Goal: Use online tool/utility: Utilize a website feature to perform a specific function

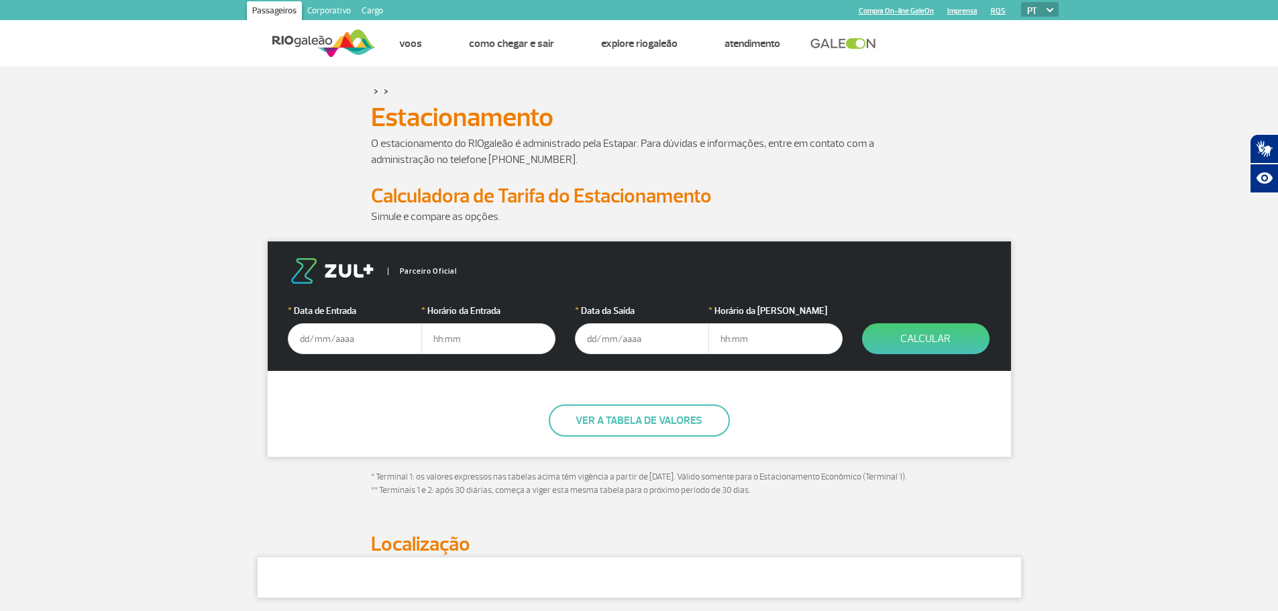
scroll to position [134, 0]
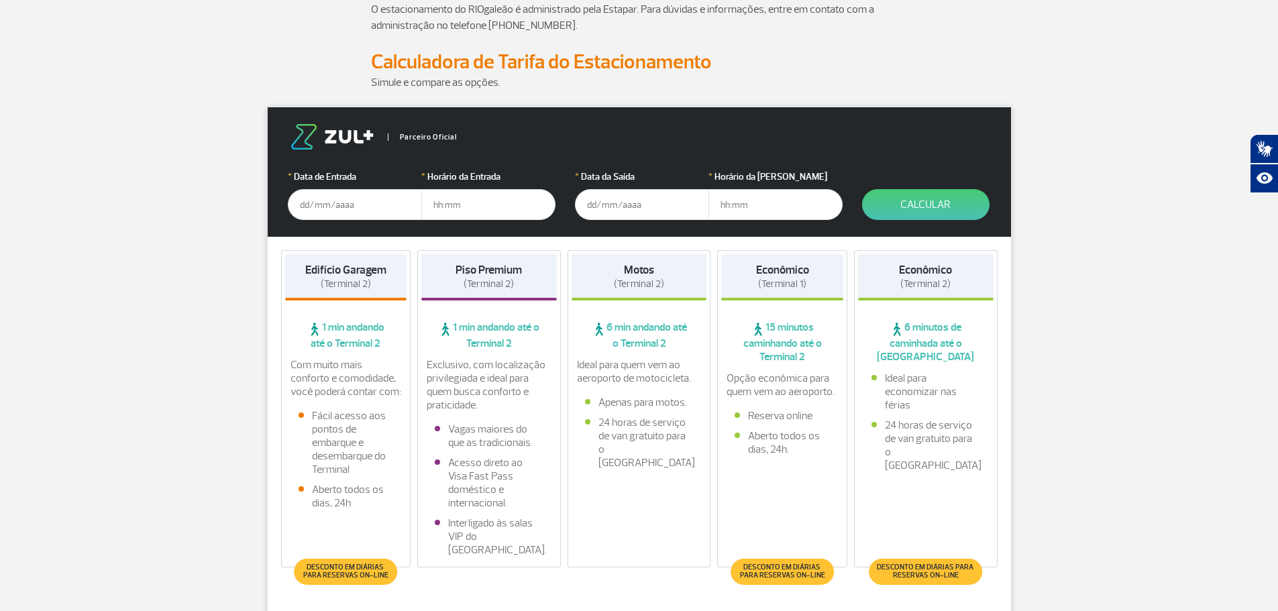
click at [364, 207] on input "text" at bounding box center [355, 204] width 134 height 31
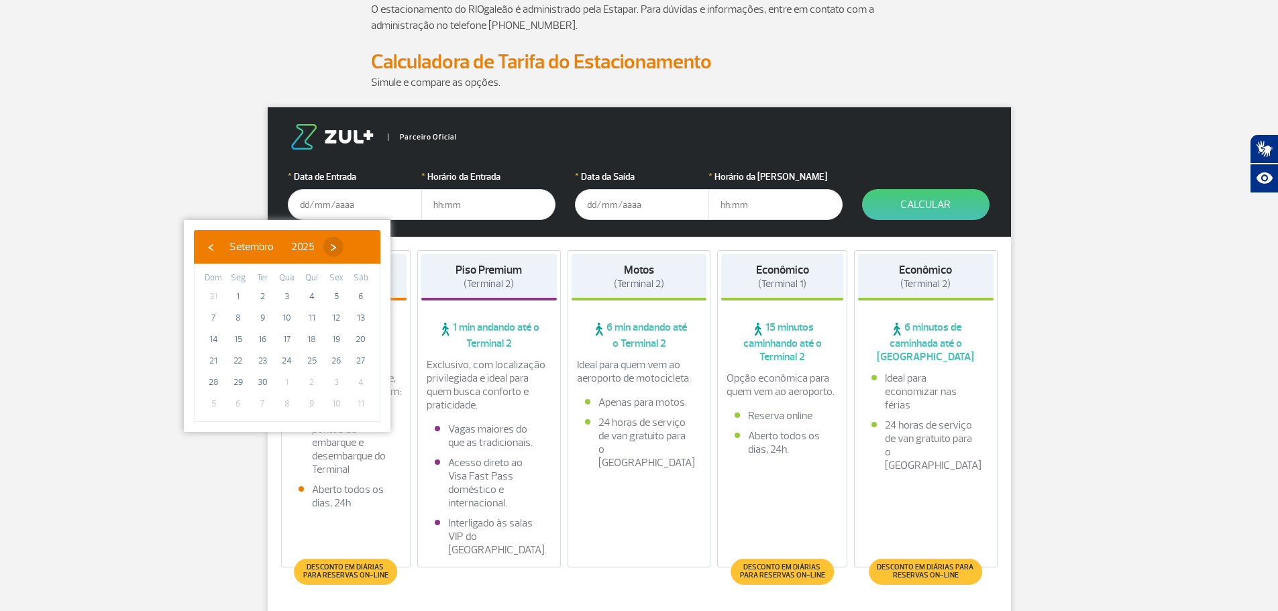
click at [344, 248] on span "›" at bounding box center [333, 247] width 20 height 20
click at [335, 248] on span "›" at bounding box center [325, 247] width 20 height 20
click at [346, 248] on span "›" at bounding box center [335, 247] width 20 height 20
click at [330, 248] on span "›" at bounding box center [320, 247] width 20 height 20
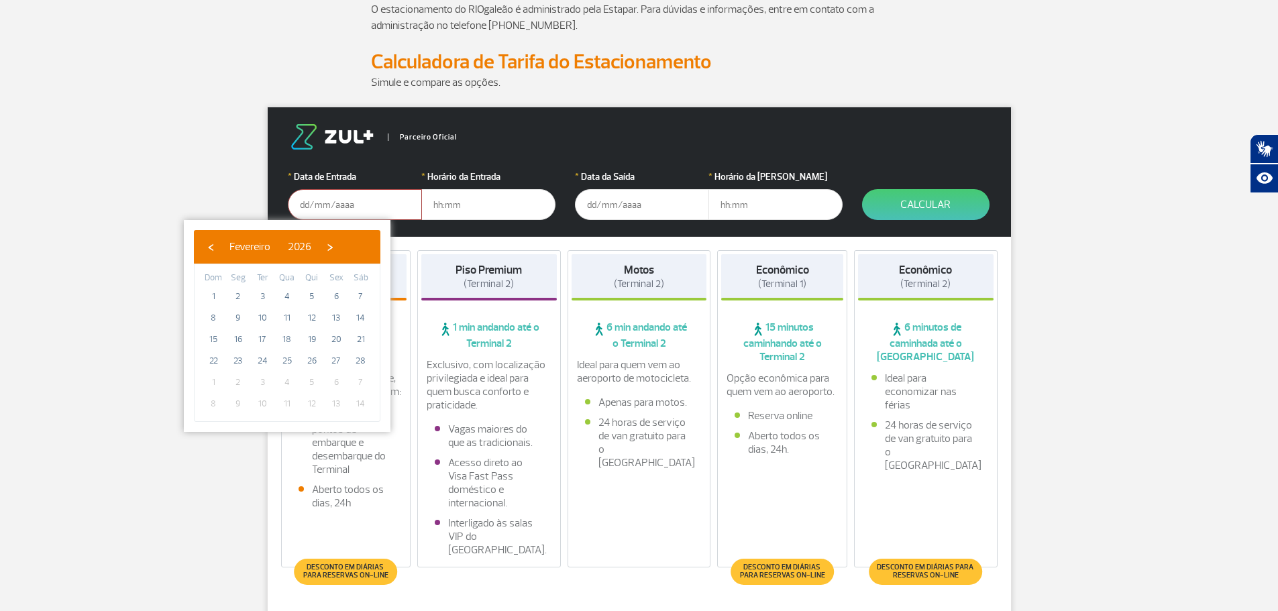
click at [340, 248] on span "›" at bounding box center [330, 247] width 20 height 20
click at [328, 248] on span "›" at bounding box center [318, 247] width 20 height 20
click at [319, 248] on span "›" at bounding box center [309, 247] width 20 height 20
click at [197, 248] on div "‹ ​ Maio ​ 2026 ​ ›" at bounding box center [287, 247] width 187 height 34
click at [207, 247] on span "‹" at bounding box center [211, 247] width 20 height 20
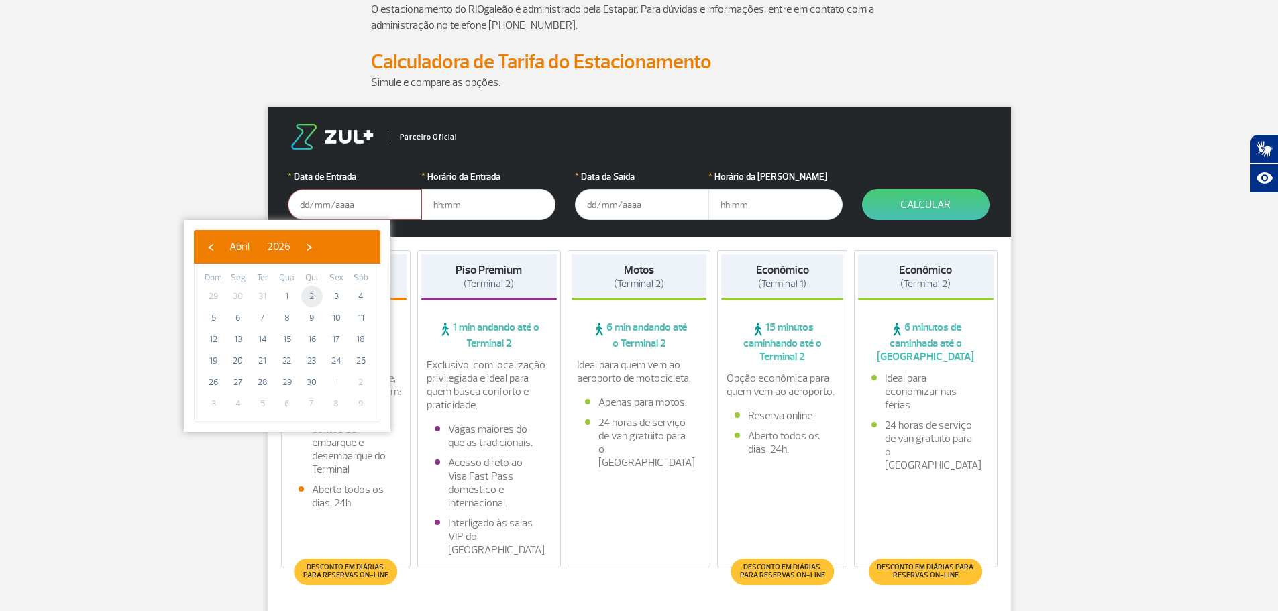
click at [306, 299] on span "2" at bounding box center [311, 296] width 21 height 21
type input "[DATE]"
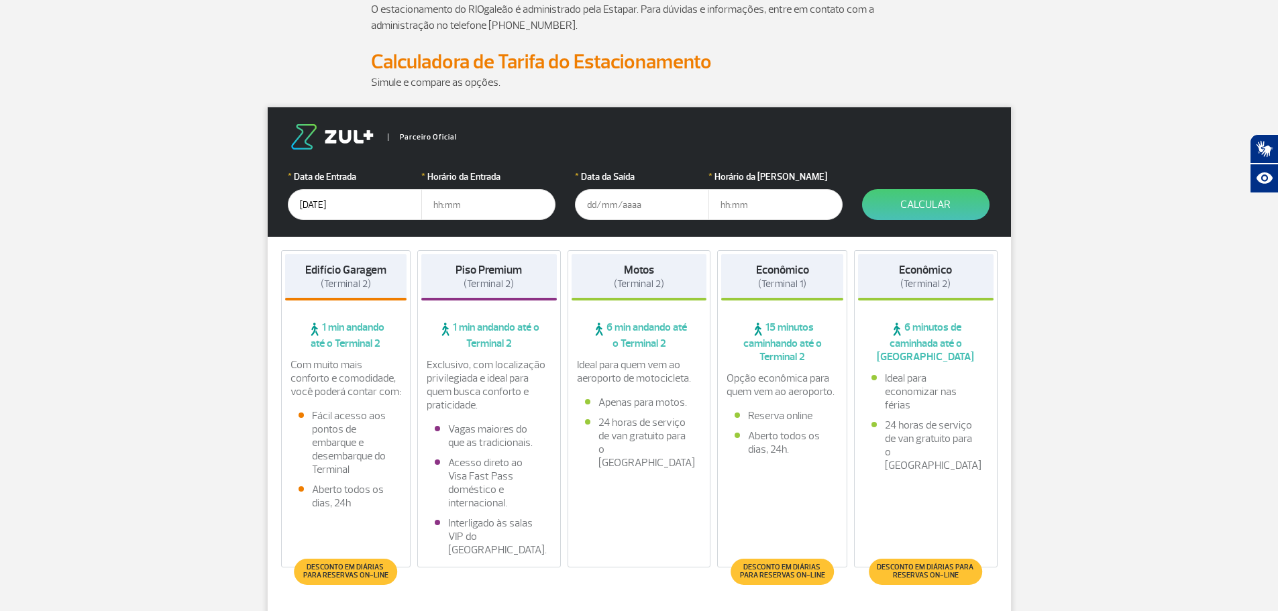
click at [484, 203] on input "text" at bounding box center [488, 204] width 134 height 31
type input "8"
type input "08:00"
click at [623, 206] on input "text" at bounding box center [642, 204] width 134 height 31
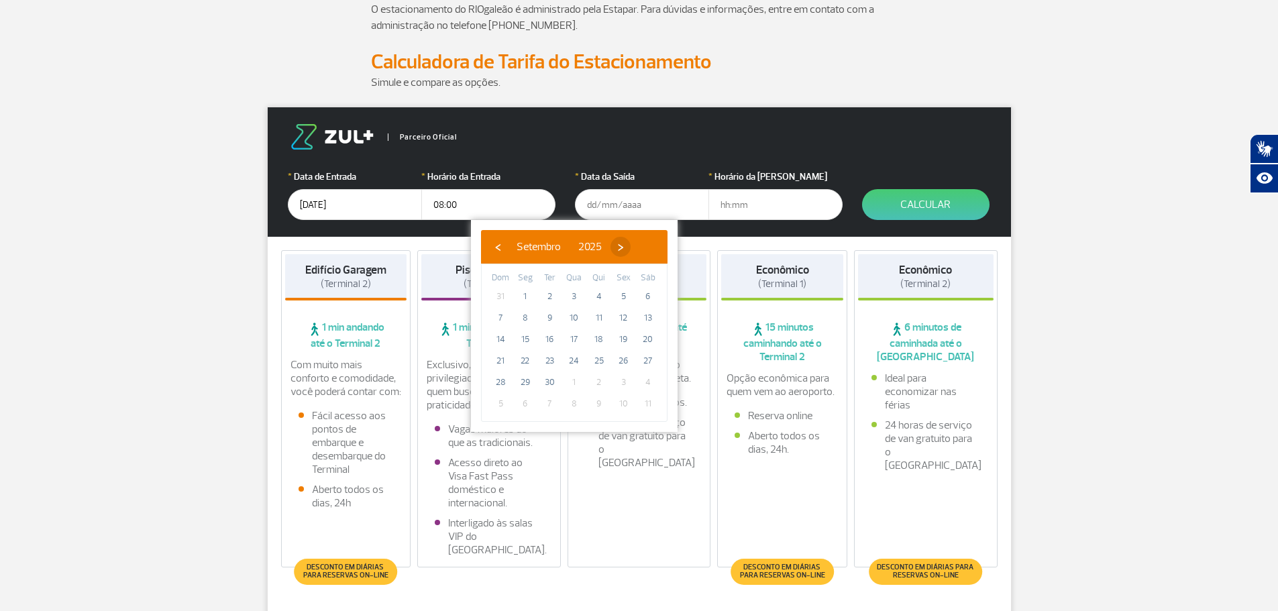
click at [631, 247] on span "›" at bounding box center [621, 247] width 20 height 20
click at [623, 247] on span "›" at bounding box center [612, 247] width 20 height 20
click at [633, 247] on span "›" at bounding box center [623, 247] width 20 height 20
click at [617, 247] on span "›" at bounding box center [607, 247] width 20 height 20
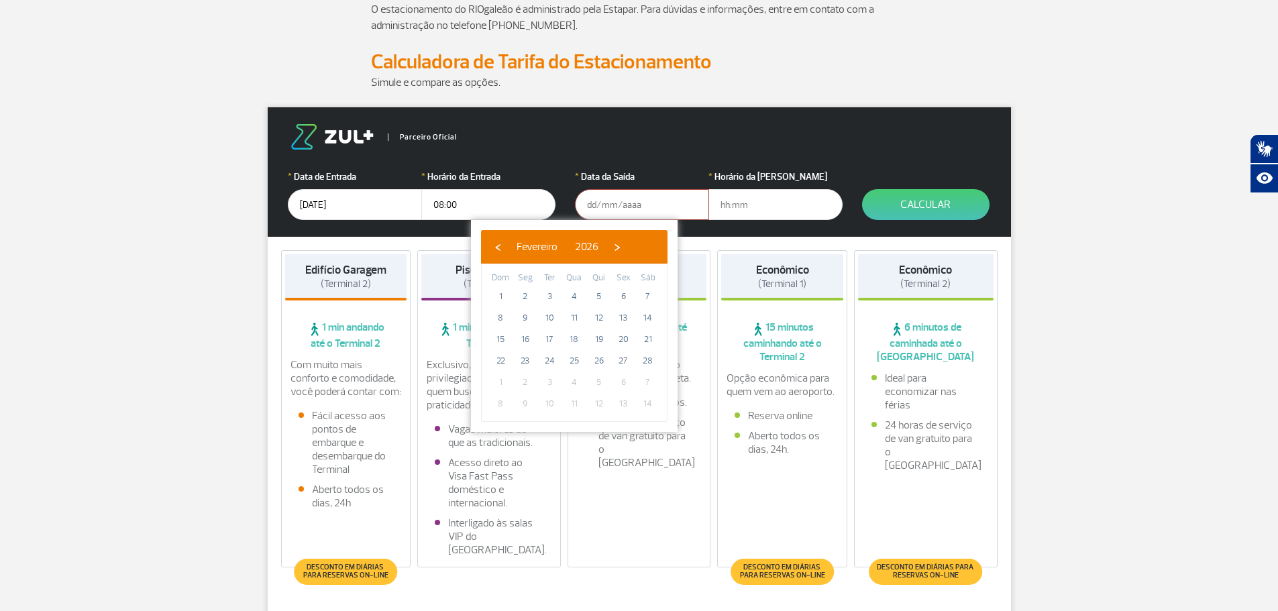
click at [627, 247] on span "›" at bounding box center [617, 247] width 20 height 20
click at [615, 247] on span "›" at bounding box center [605, 247] width 20 height 20
click at [524, 367] on span "20" at bounding box center [525, 360] width 21 height 21
type input "[DATE]"
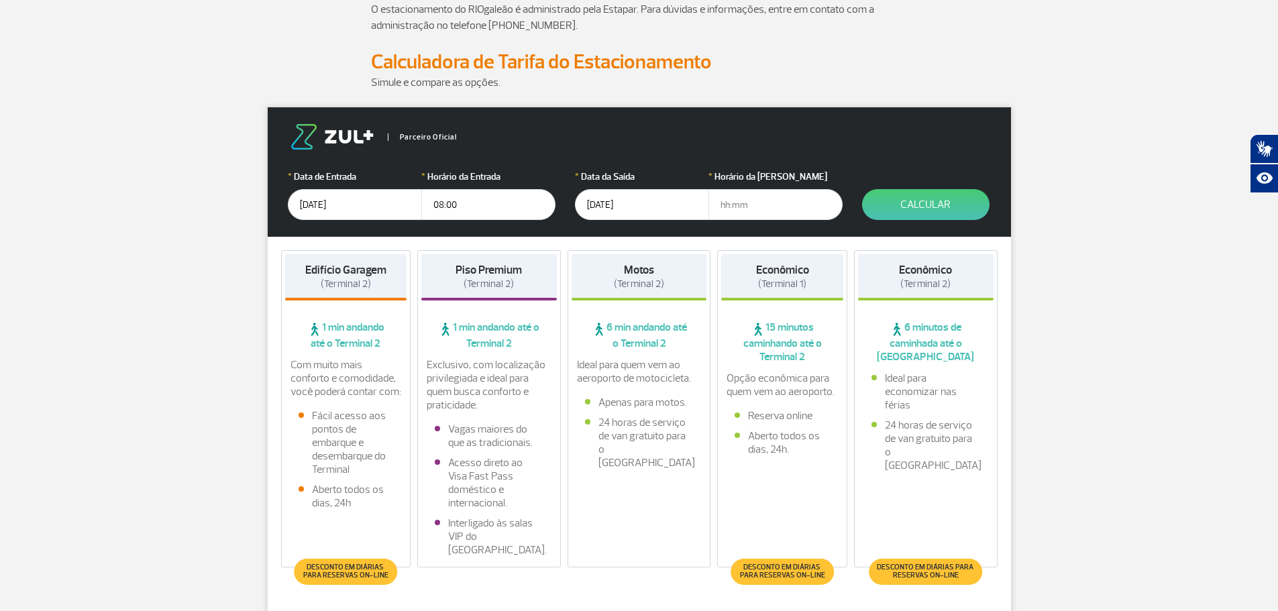
click at [776, 207] on input "text" at bounding box center [775, 204] width 134 height 31
type input "1"
type input "08:00"
click at [928, 204] on button "Calcular" at bounding box center [925, 204] width 127 height 31
